Goal: Task Accomplishment & Management: Complete application form

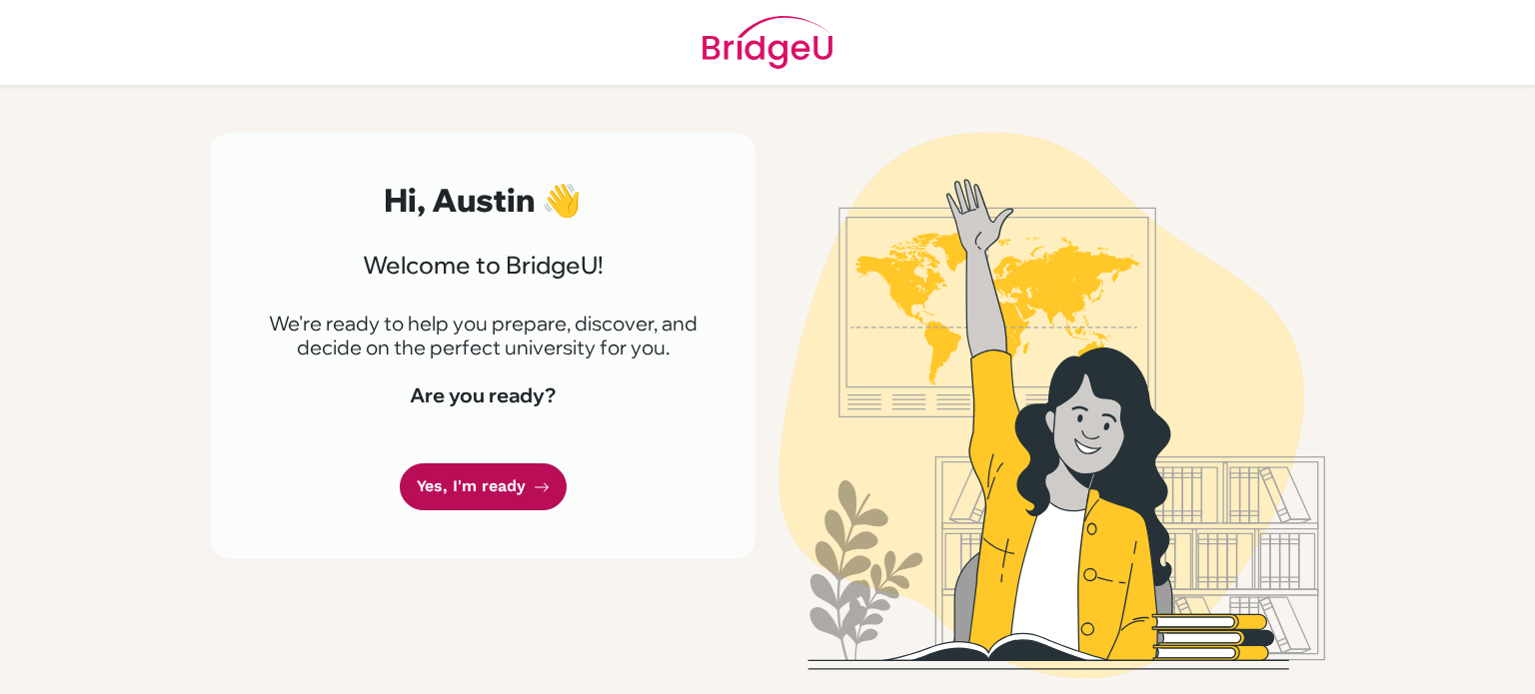
click at [494, 489] on link "Yes, I'm ready" at bounding box center [483, 487] width 167 height 47
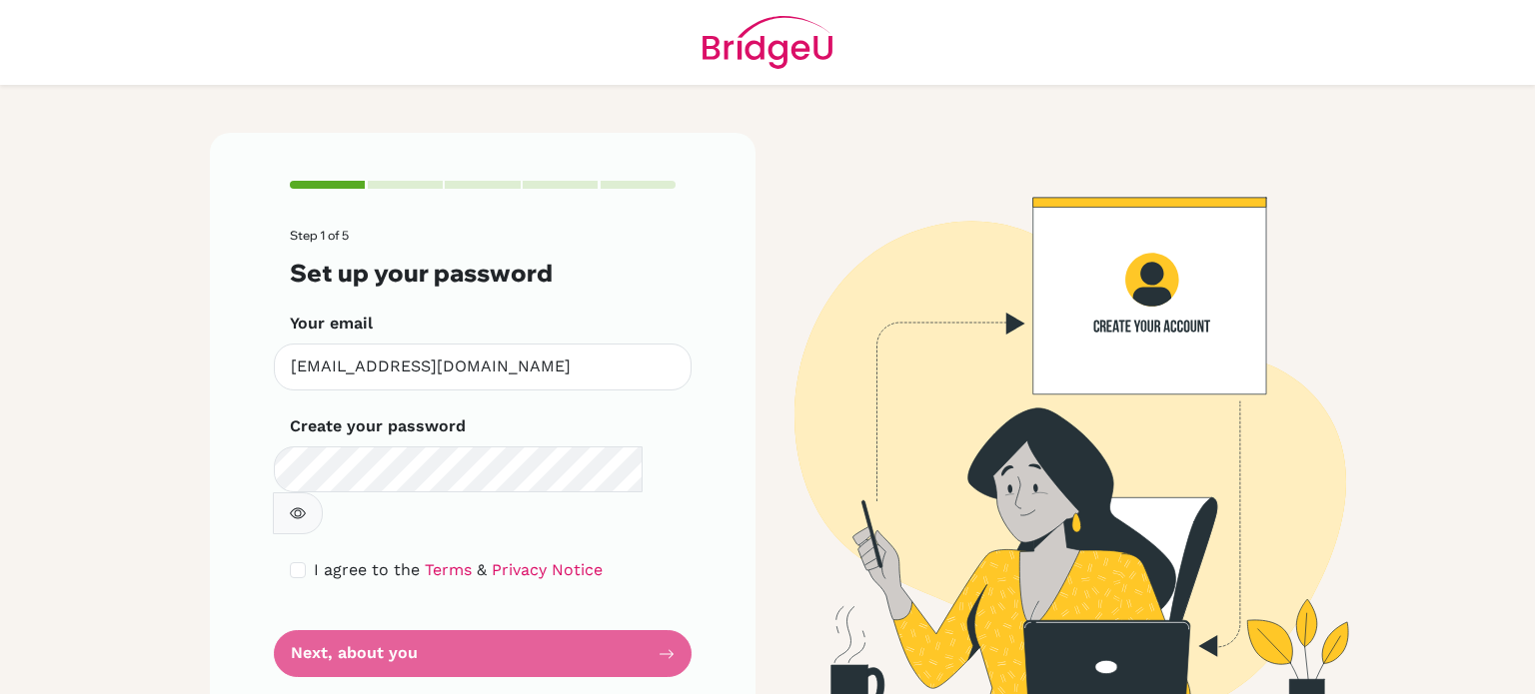
click at [306, 509] on icon "button" at bounding box center [298, 514] width 16 height 11
click at [306, 509] on icon "button" at bounding box center [300, 513] width 11 height 9
click at [298, 562] on input "checkbox" at bounding box center [298, 570] width 16 height 16
checkbox input "true"
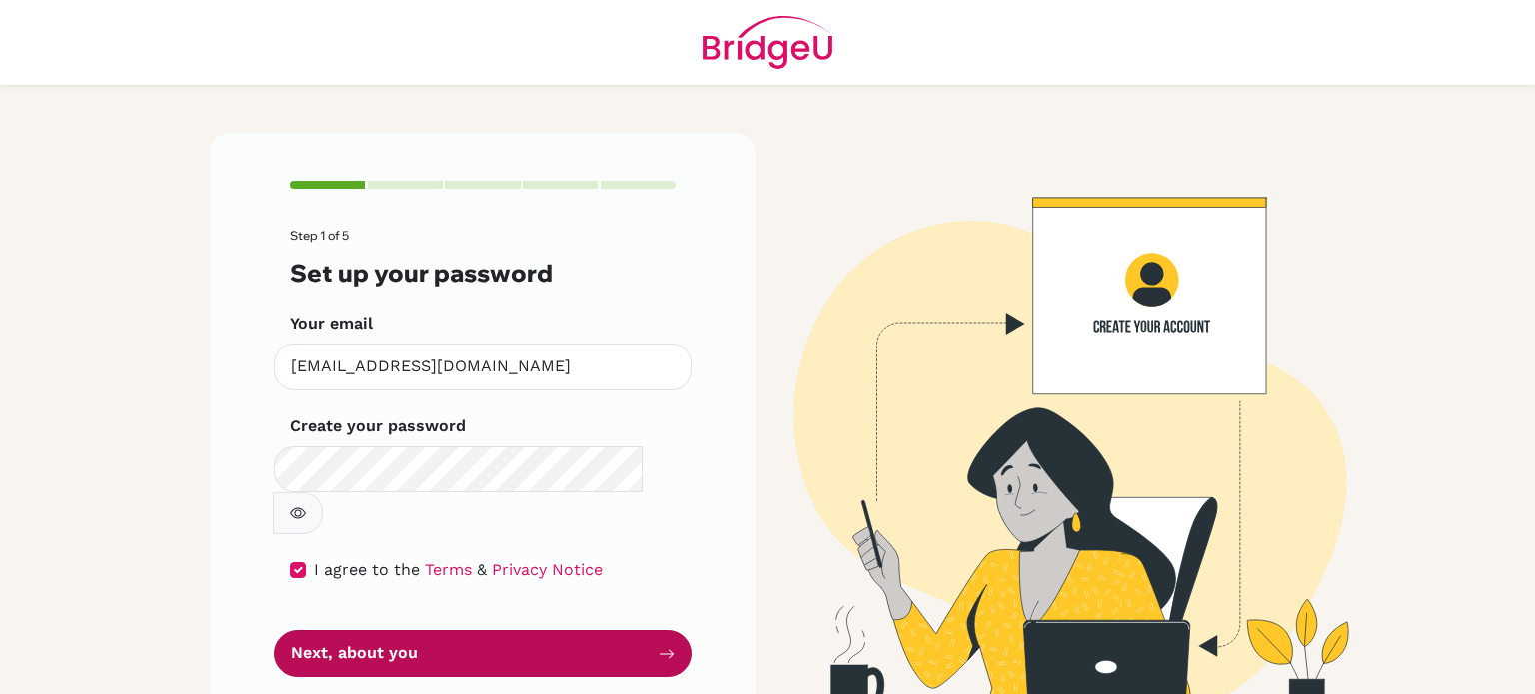
click at [454, 630] on button "Next, about you" at bounding box center [483, 653] width 418 height 47
